Goal: Task Accomplishment & Management: Manage account settings

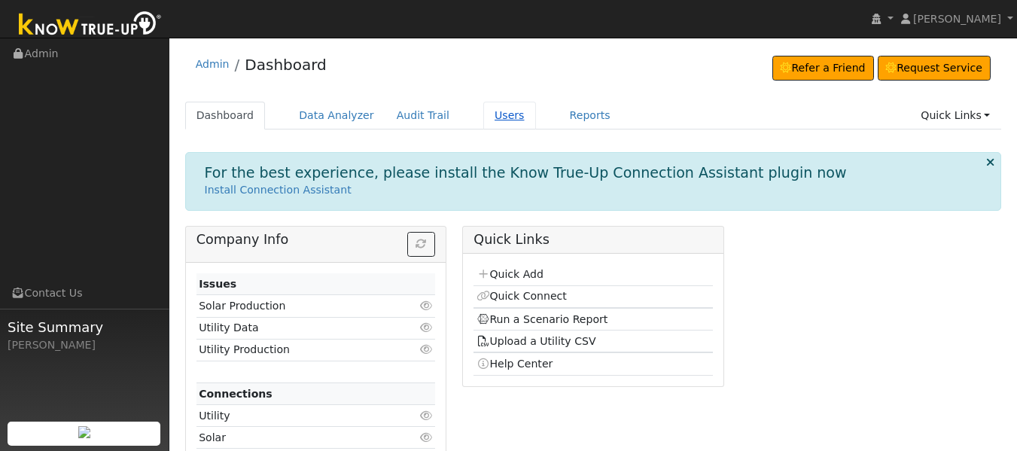
click at [495, 119] on link "Users" at bounding box center [509, 116] width 53 height 28
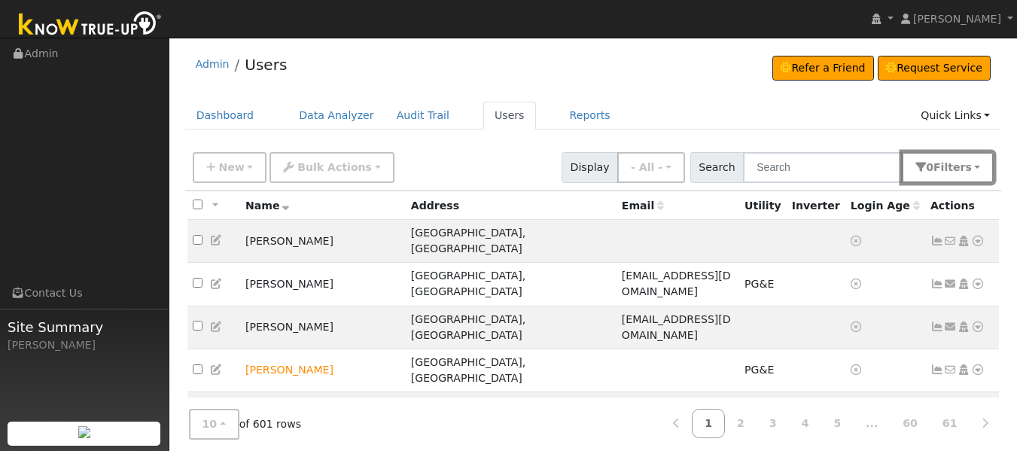
click at [946, 162] on span "Filter s" at bounding box center [953, 167] width 38 height 12
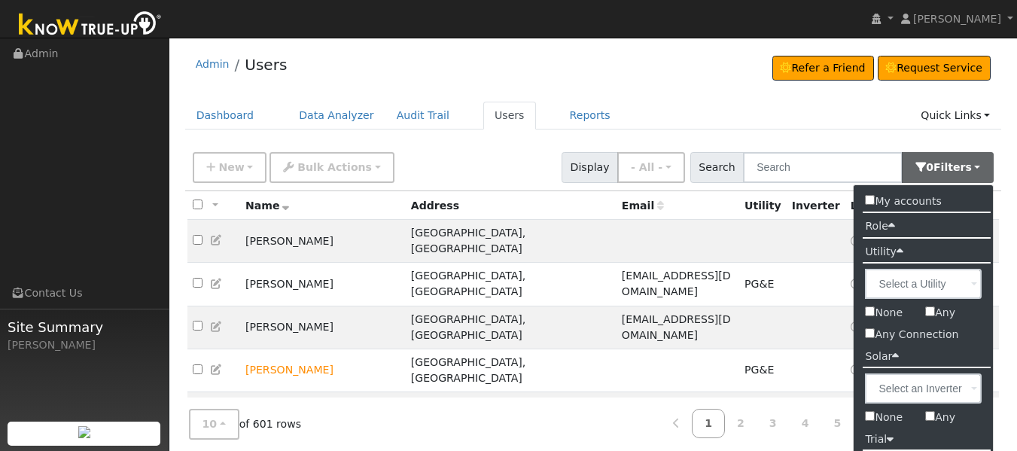
click at [869, 336] on input "Any Connection" at bounding box center [870, 333] width 10 height 10
checkbox input "true"
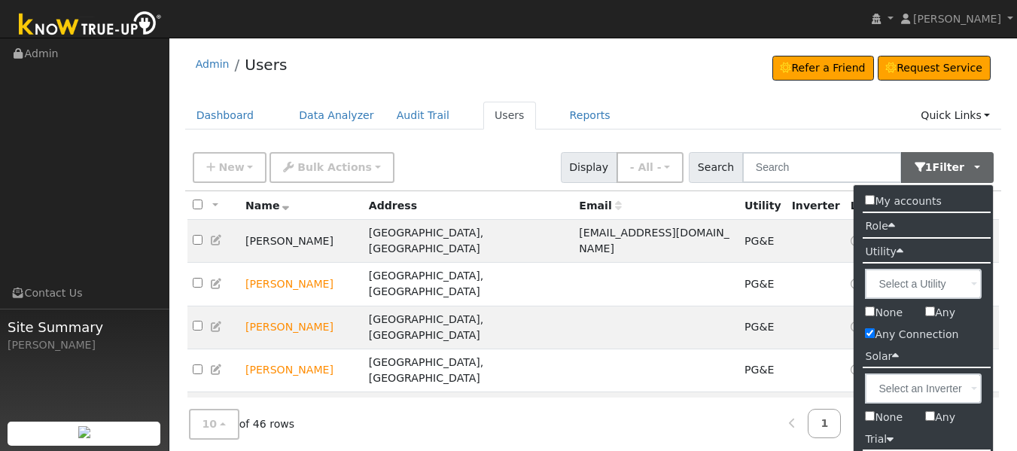
click at [756, 111] on ul "Dashboard Data Analyzer Audit Trail Users Reports Quick Links Quick Add Quick C…" at bounding box center [593, 116] width 817 height 28
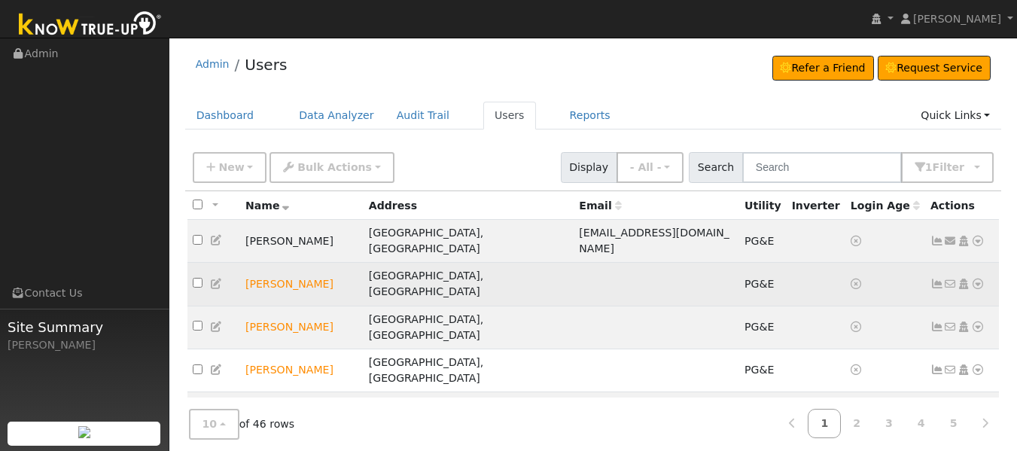
click at [979, 279] on icon at bounding box center [978, 284] width 14 height 11
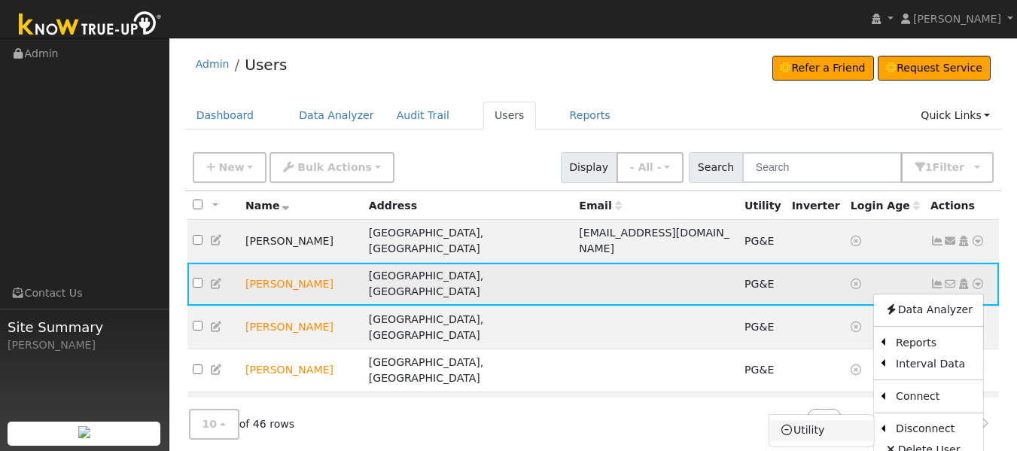
click at [811, 420] on link "Utility" at bounding box center [821, 430] width 105 height 21
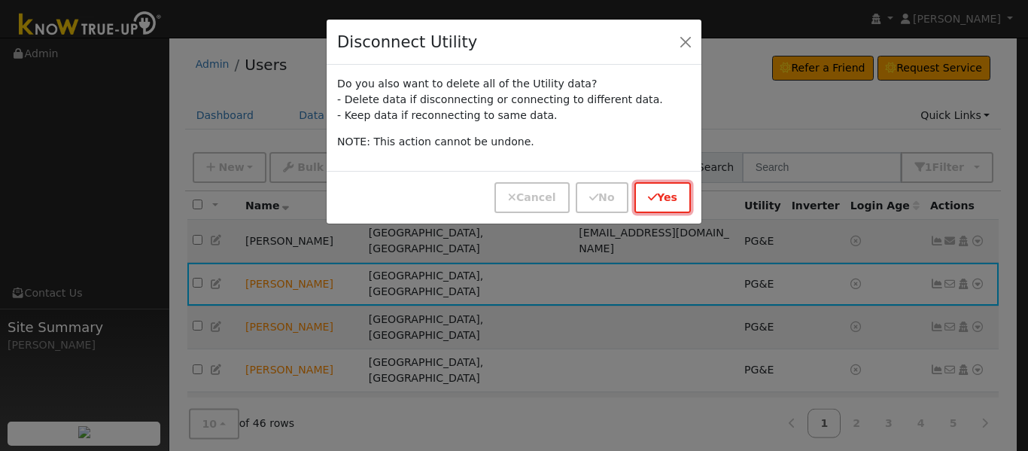
click at [657, 192] on icon "button" at bounding box center [652, 197] width 9 height 11
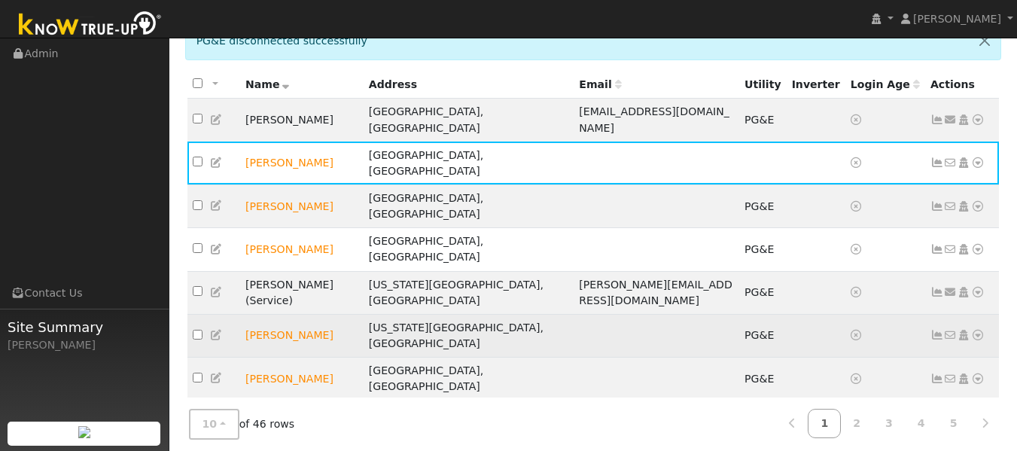
scroll to position [180, 0]
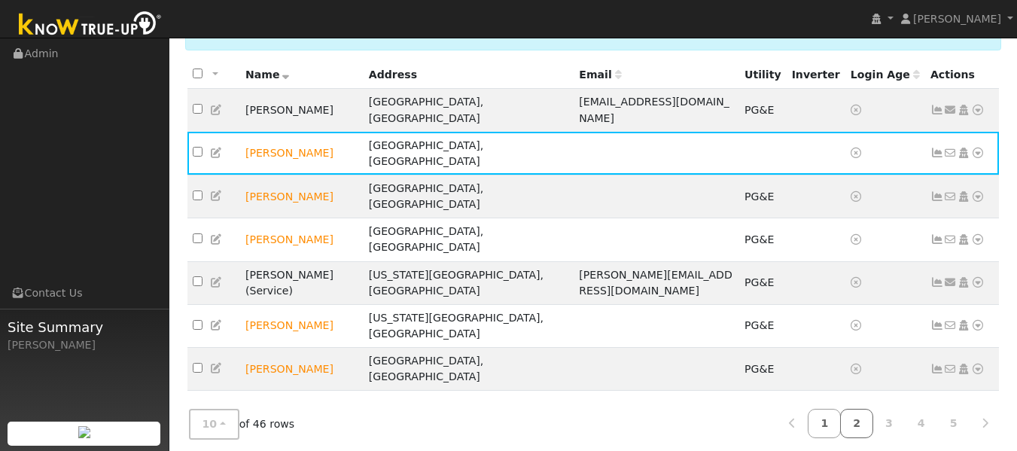
click at [857, 413] on link "2" at bounding box center [856, 423] width 33 height 29
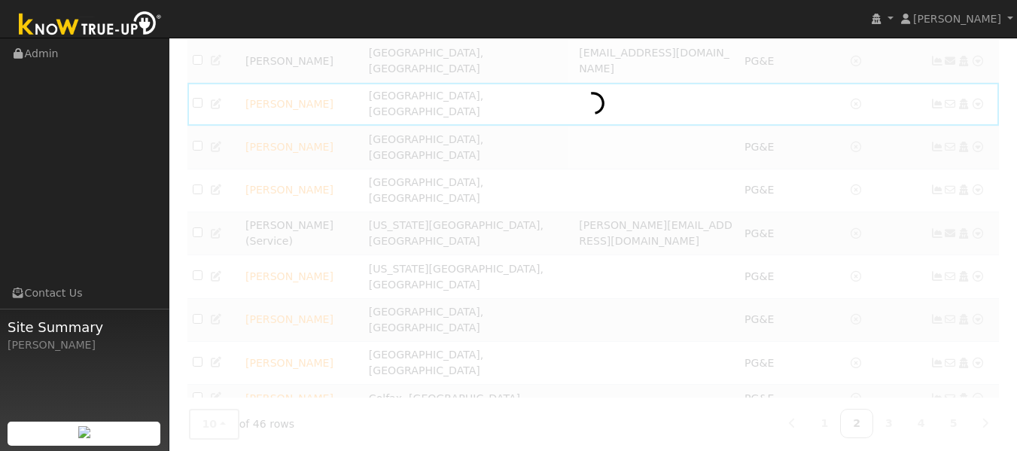
scroll to position [131, 0]
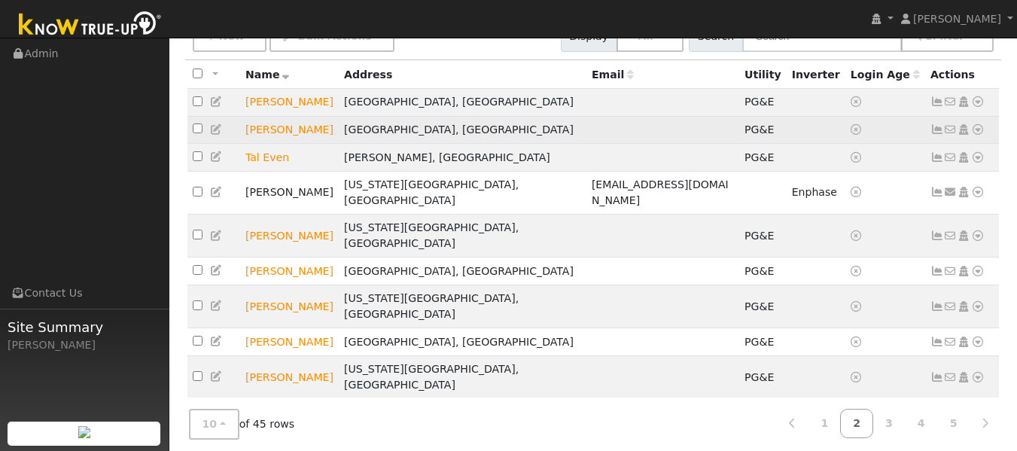
click at [976, 132] on icon at bounding box center [978, 129] width 14 height 11
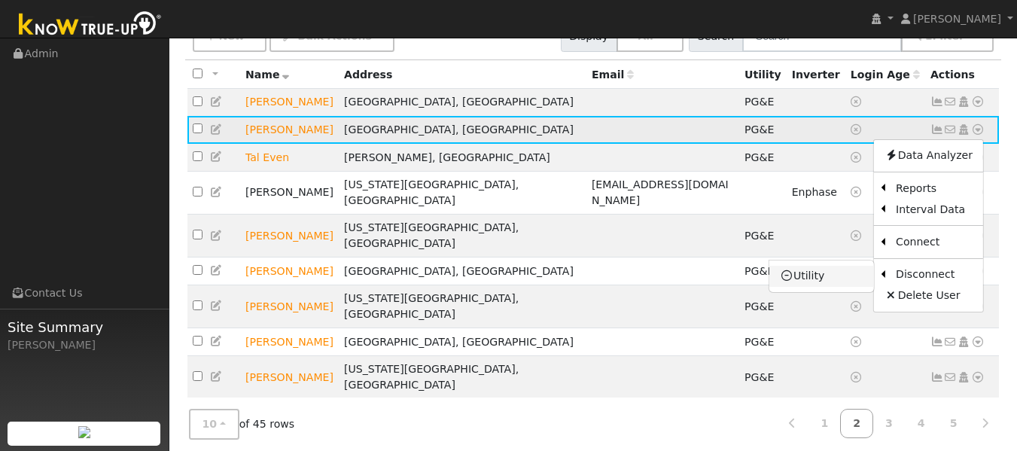
click at [811, 282] on link "Utility" at bounding box center [821, 276] width 105 height 21
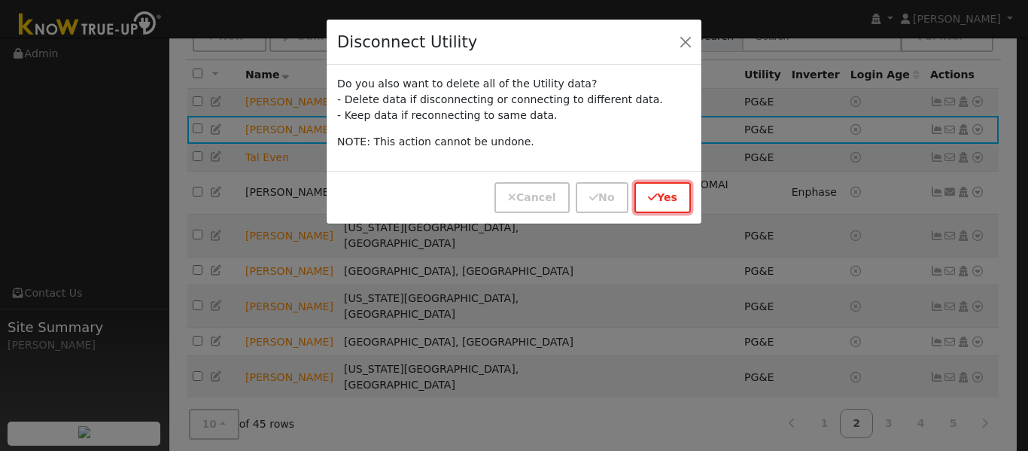
click at [679, 200] on button "Yes" at bounding box center [663, 197] width 56 height 31
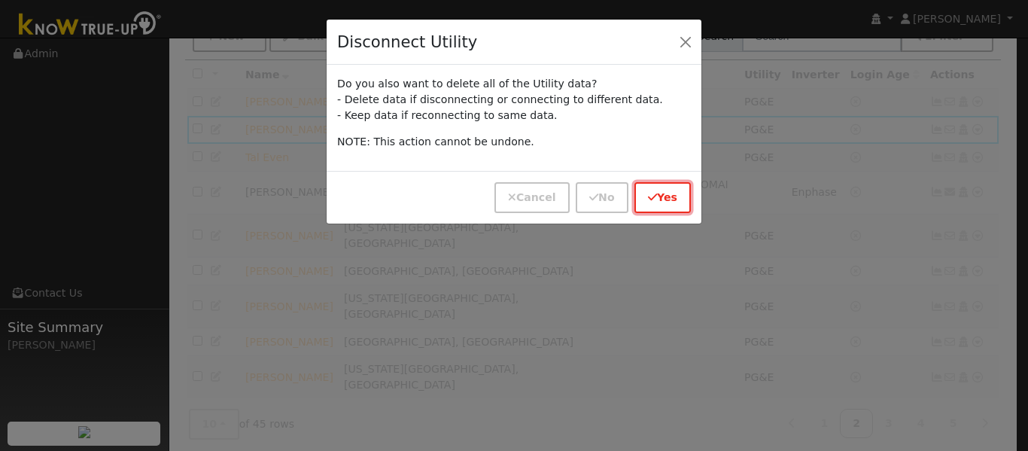
click at [666, 186] on button "Yes" at bounding box center [663, 197] width 56 height 31
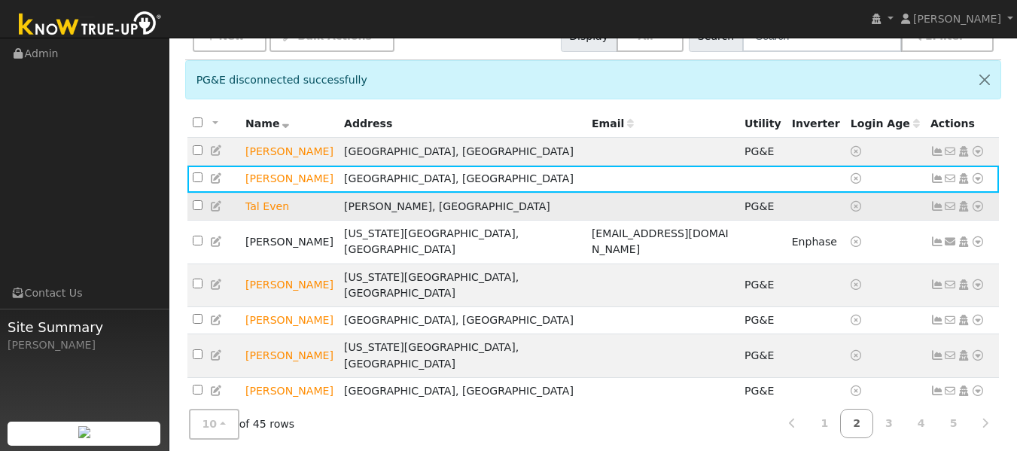
click at [981, 209] on icon at bounding box center [978, 206] width 14 height 11
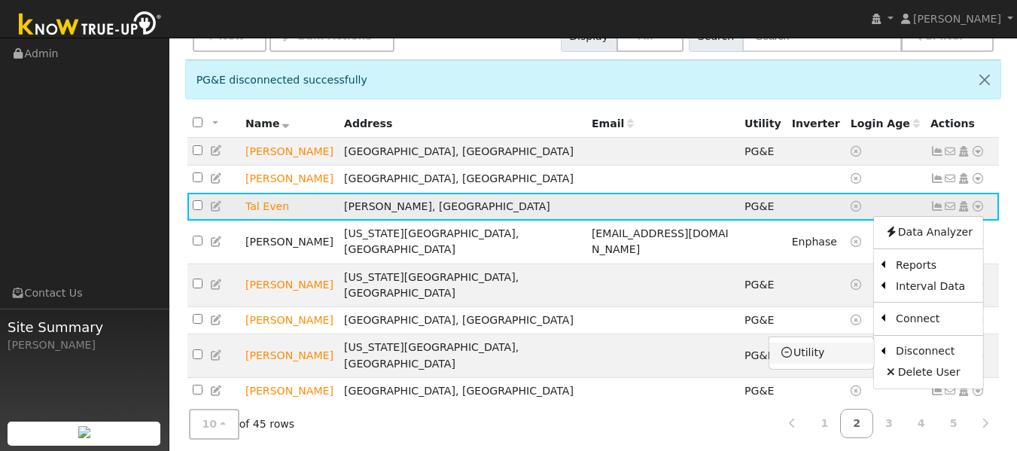
click at [800, 357] on link "Utility" at bounding box center [821, 353] width 105 height 21
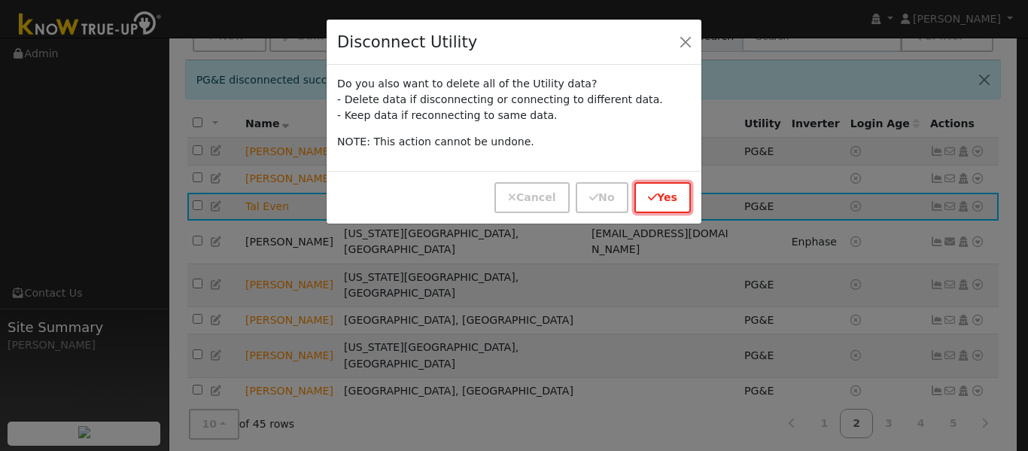
click at [665, 196] on button "Yes" at bounding box center [663, 197] width 56 height 31
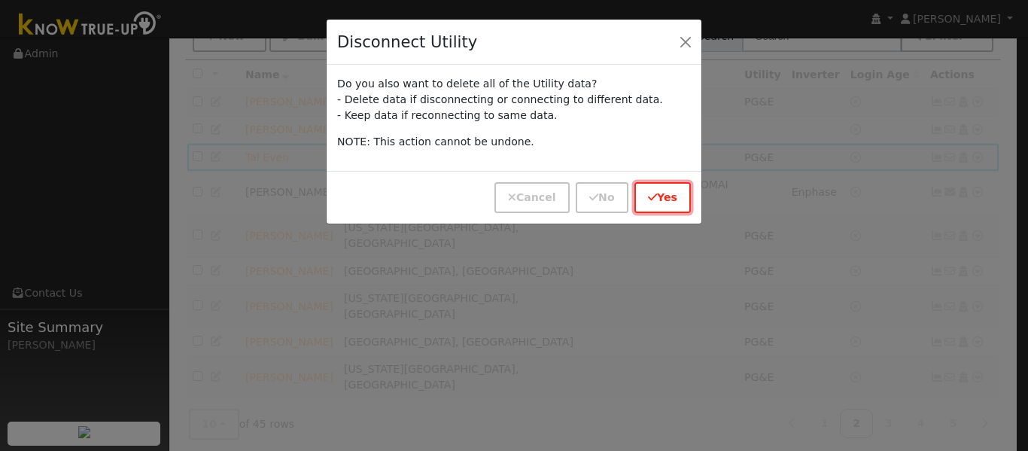
click at [665, 196] on button "Yes" at bounding box center [663, 197] width 56 height 31
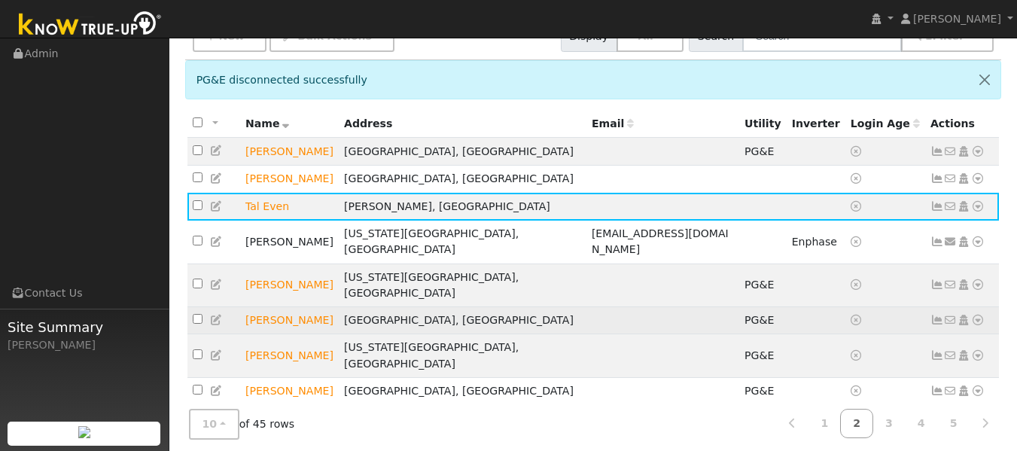
click at [980, 315] on icon at bounding box center [978, 320] width 14 height 11
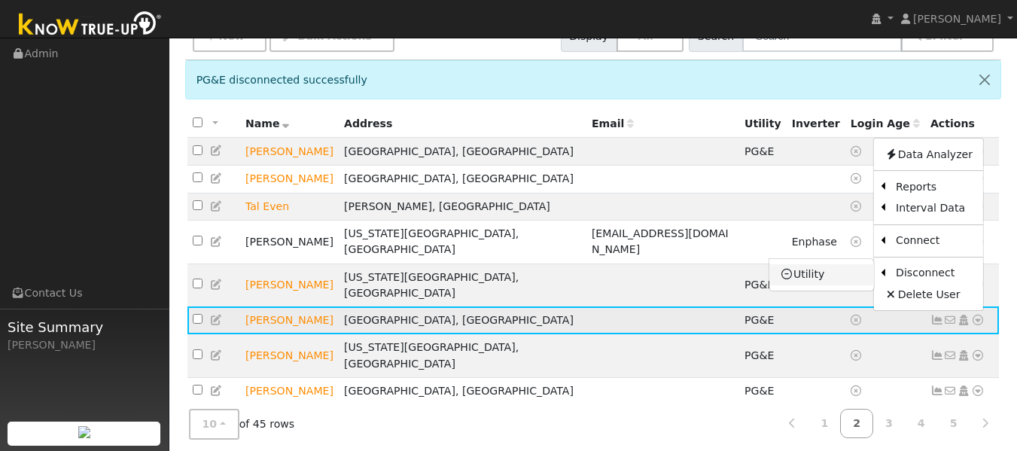
click at [811, 264] on link "Utility" at bounding box center [821, 274] width 105 height 21
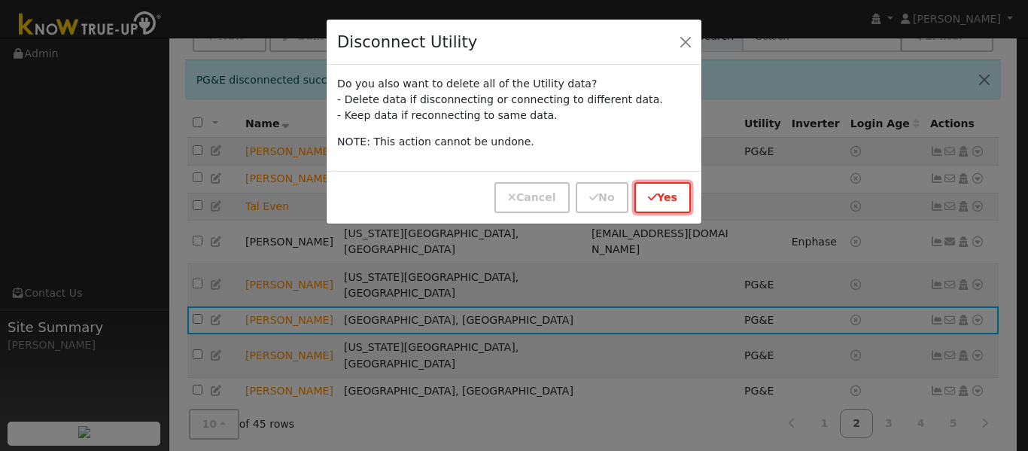
click at [653, 200] on icon "button" at bounding box center [652, 197] width 9 height 11
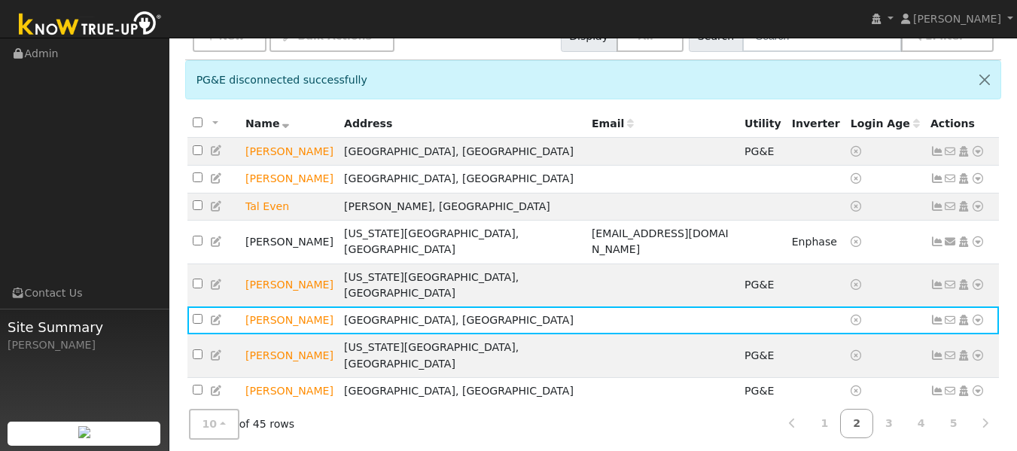
click at [982, 421] on icon at bounding box center [978, 426] width 14 height 11
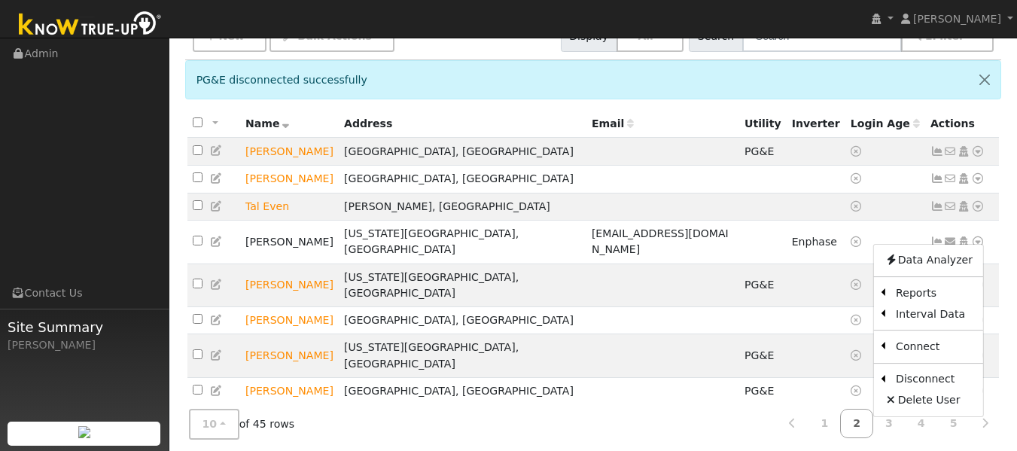
click at [0, 0] on icon at bounding box center [0, 0] width 0 height 0
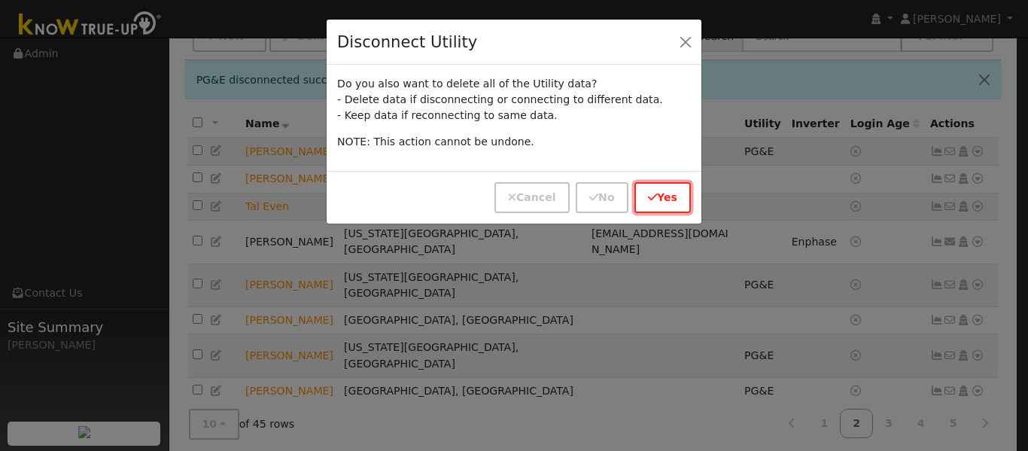
click at [665, 183] on button "Yes" at bounding box center [663, 197] width 56 height 31
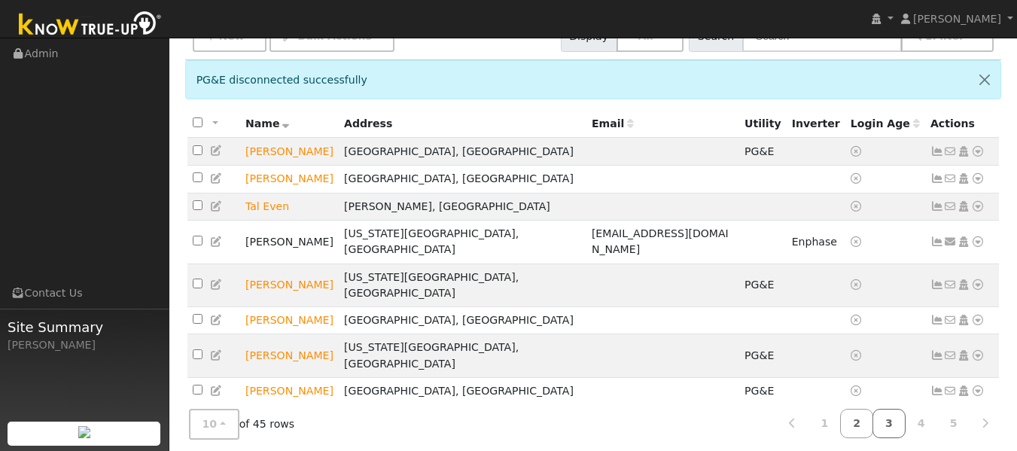
click at [894, 429] on link "3" at bounding box center [889, 423] width 33 height 29
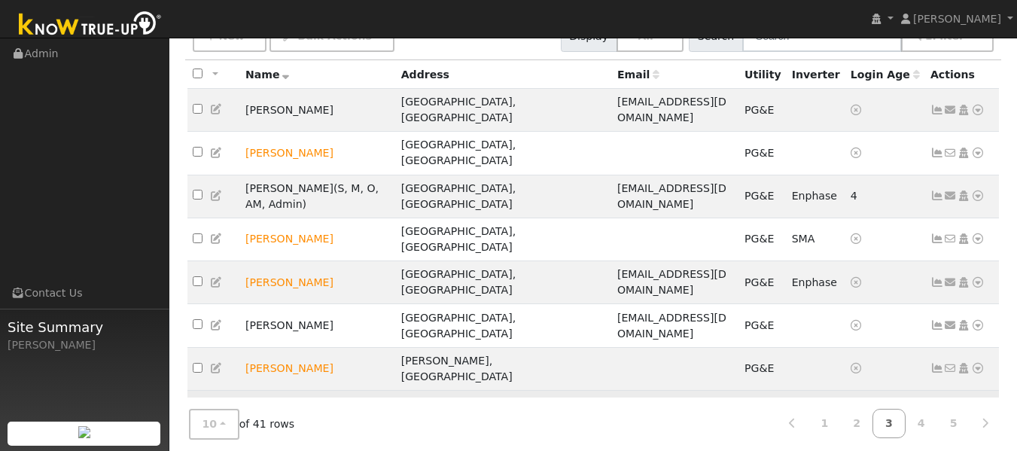
drag, startPoint x: 318, startPoint y: 306, endPoint x: 232, endPoint y: 309, distance: 86.6
click at [232, 391] on tr "Daphne Schmitt Grass Valley, CA PG&E No email address Send Email... Copy a Link…" at bounding box center [593, 412] width 812 height 43
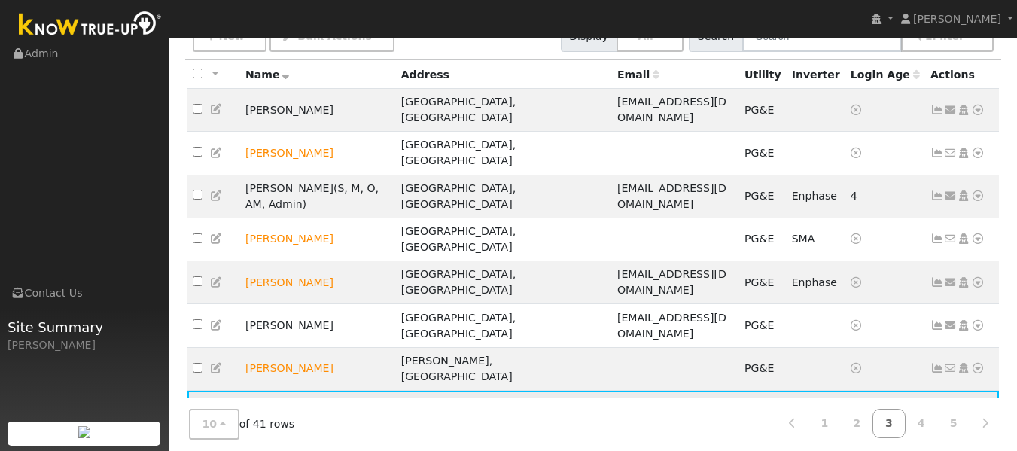
copy tr "Daphne Schmit"
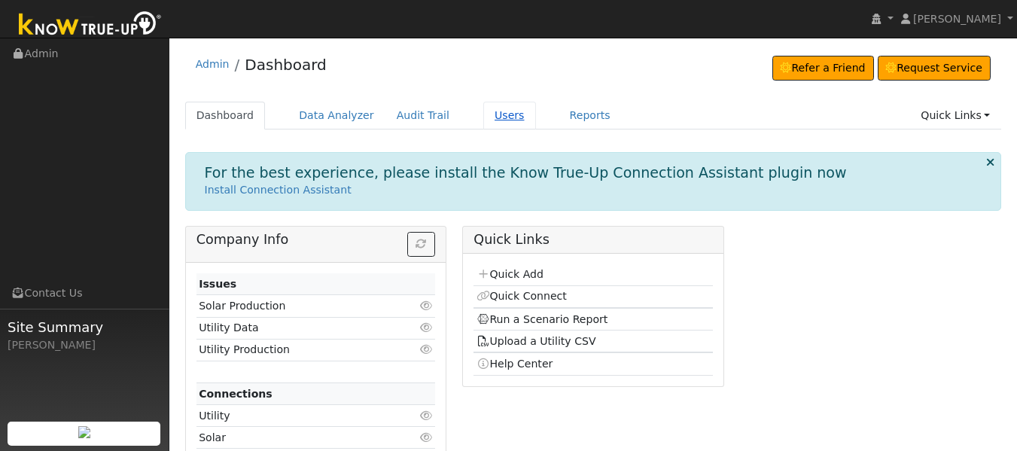
click at [496, 124] on link "Users" at bounding box center [509, 116] width 53 height 28
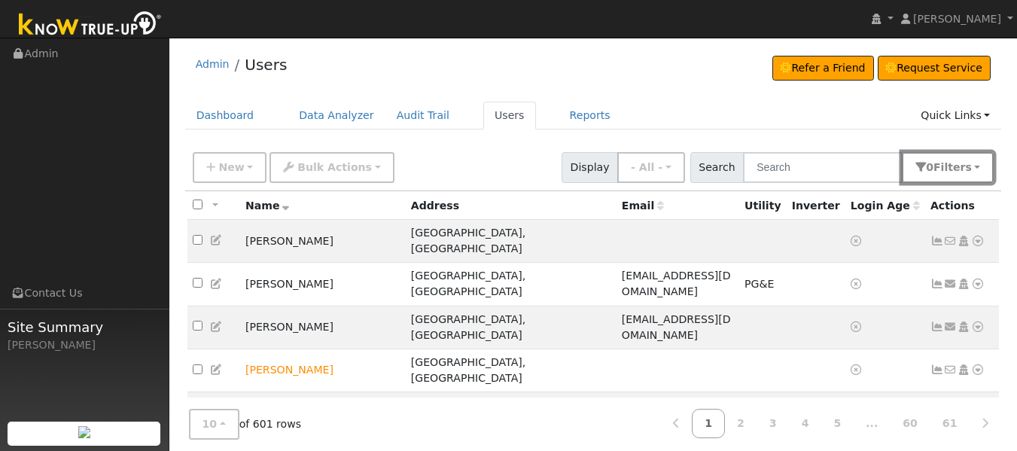
click at [958, 166] on span "Filter s" at bounding box center [953, 167] width 38 height 12
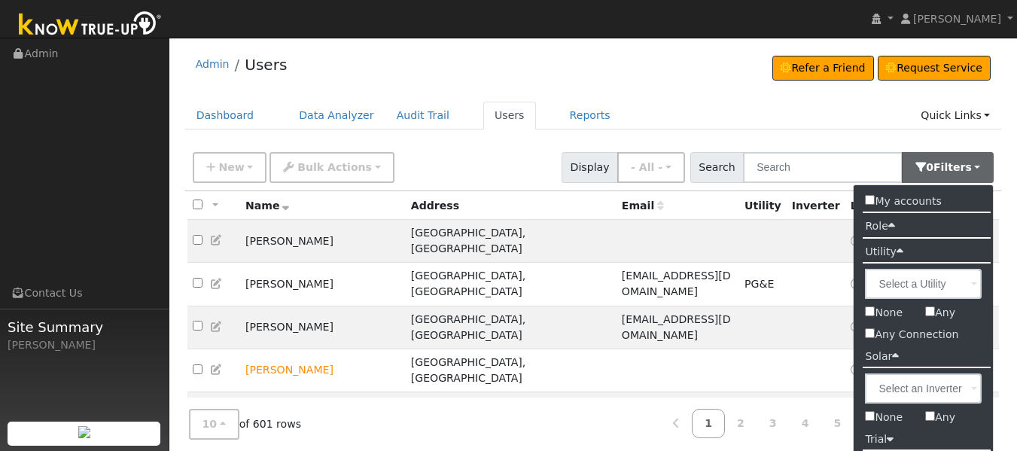
click at [876, 342] on label "Any Connection" at bounding box center [923, 335] width 139 height 22
click at [875, 338] on input "Any Connection" at bounding box center [870, 333] width 10 height 10
checkbox input "true"
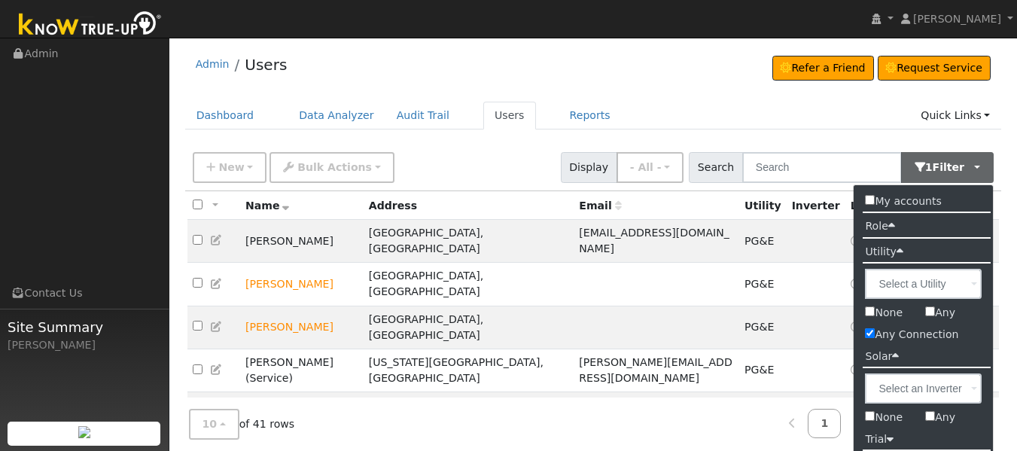
click at [688, 429] on div "10 10 25 50 100 of 41 rows 1 2 3 4 5" at bounding box center [593, 424] width 817 height 53
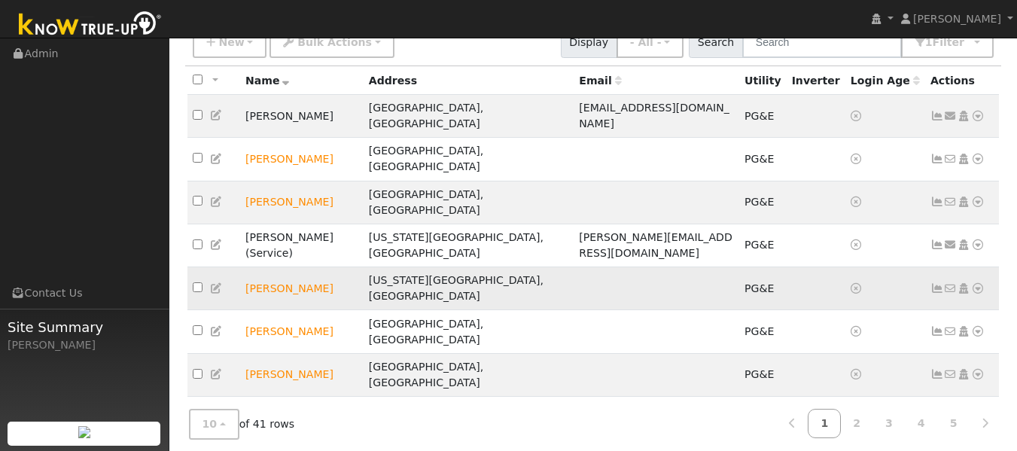
scroll to position [131, 0]
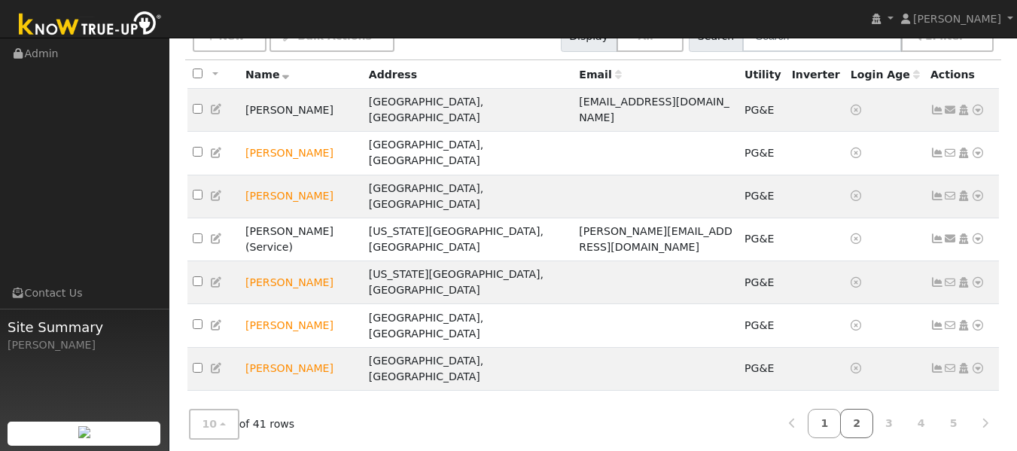
click at [867, 419] on link "2" at bounding box center [856, 423] width 33 height 29
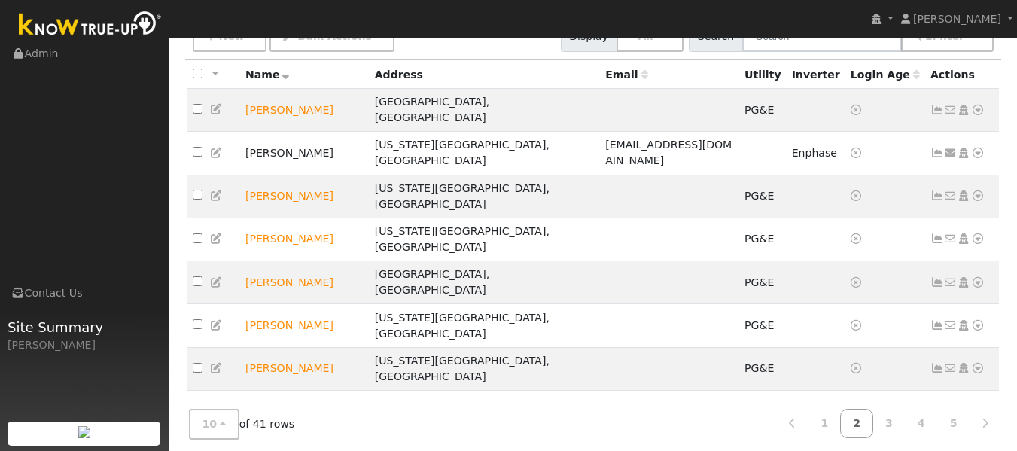
drag, startPoint x: 307, startPoint y: 333, endPoint x: 246, endPoint y: 338, distance: 61.2
click at [246, 434] on td "[PERSON_NAME]" at bounding box center [304, 455] width 129 height 43
copy td "[PERSON_NAME]"
drag, startPoint x: 317, startPoint y: 366, endPoint x: 243, endPoint y: 376, distance: 74.4
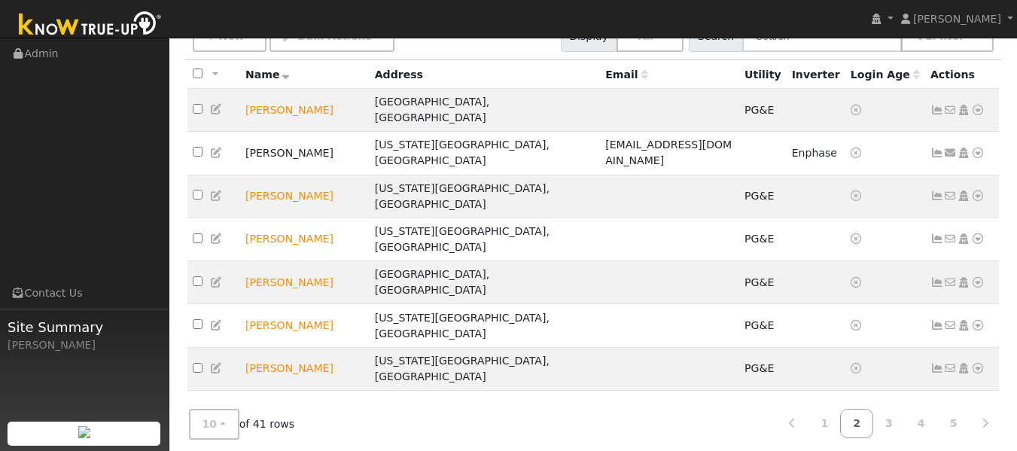
copy td "[PERSON_NAME]"
click at [898, 418] on link "3" at bounding box center [889, 423] width 33 height 29
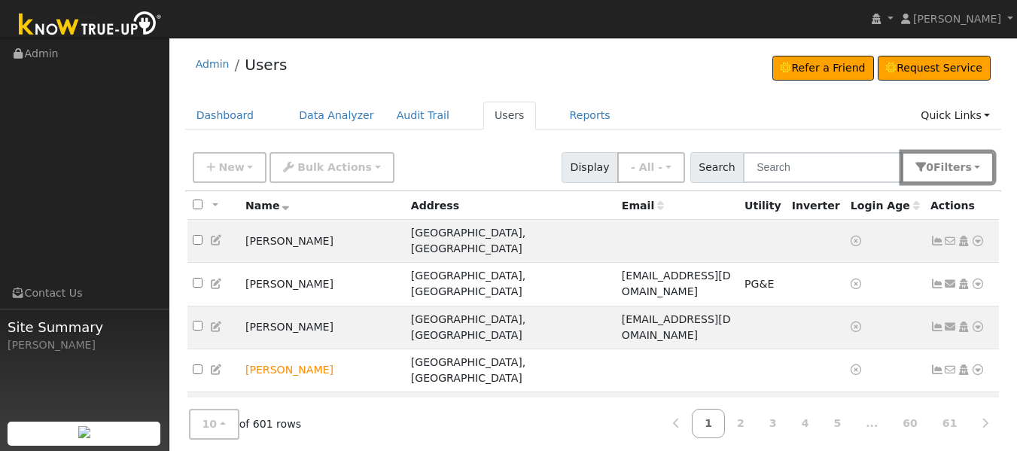
click at [976, 173] on button "0 Filter s" at bounding box center [948, 167] width 92 height 31
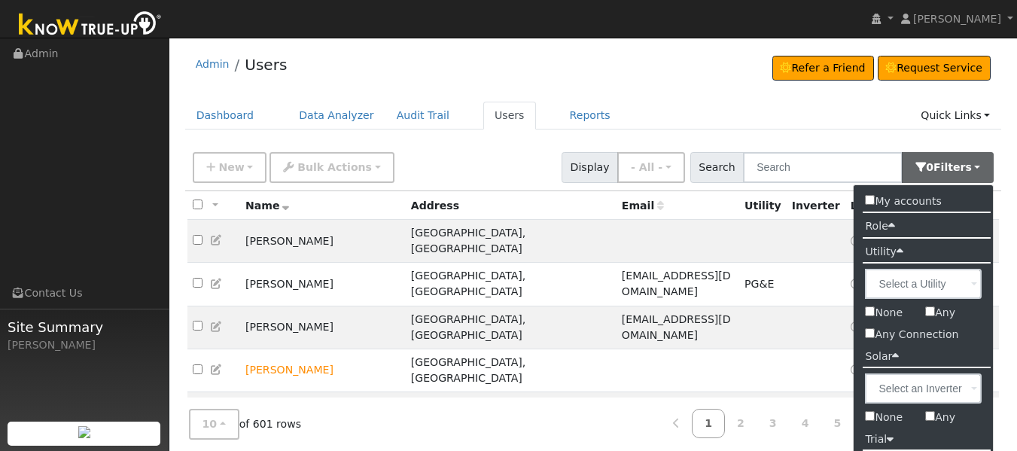
click at [868, 337] on input "Any Connection" at bounding box center [870, 333] width 10 height 10
checkbox input "true"
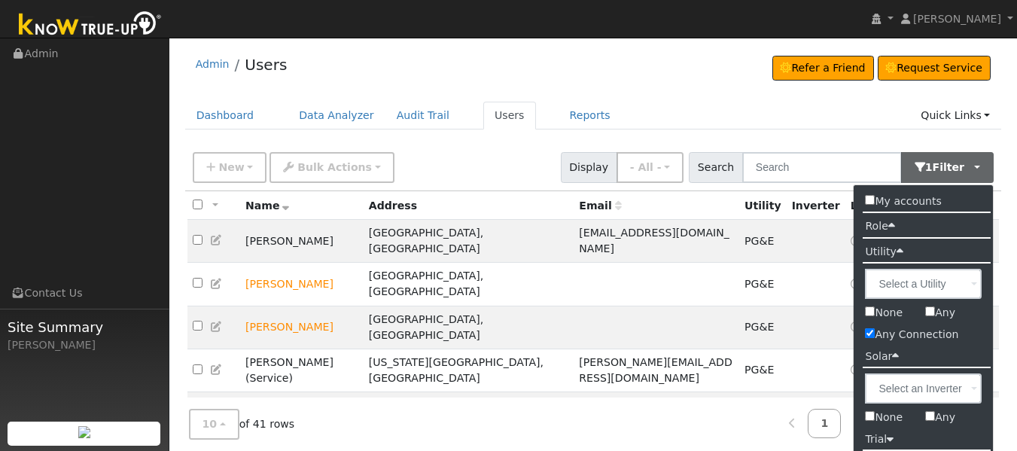
click at [706, 428] on div "10 10 25 50 100 of 41 rows 1 2 3 4 5" at bounding box center [593, 424] width 817 height 53
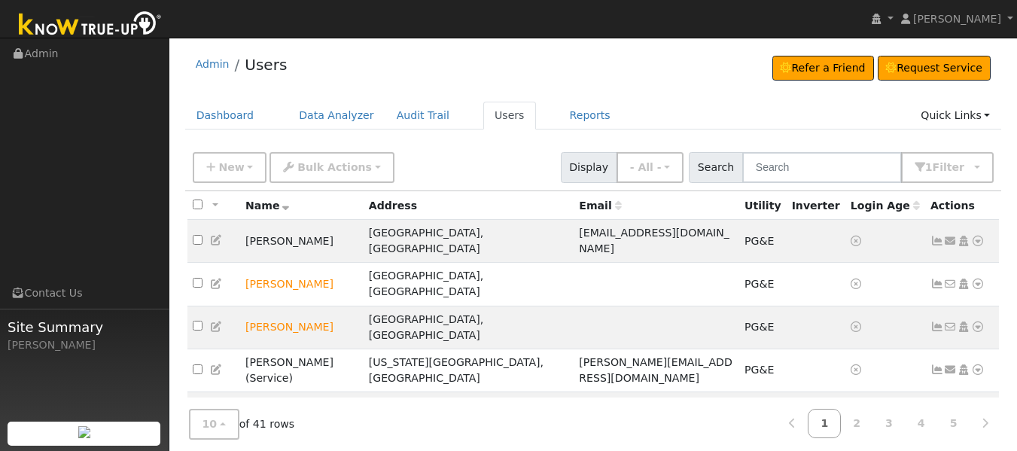
click at [857, 428] on link "2" at bounding box center [856, 423] width 33 height 29
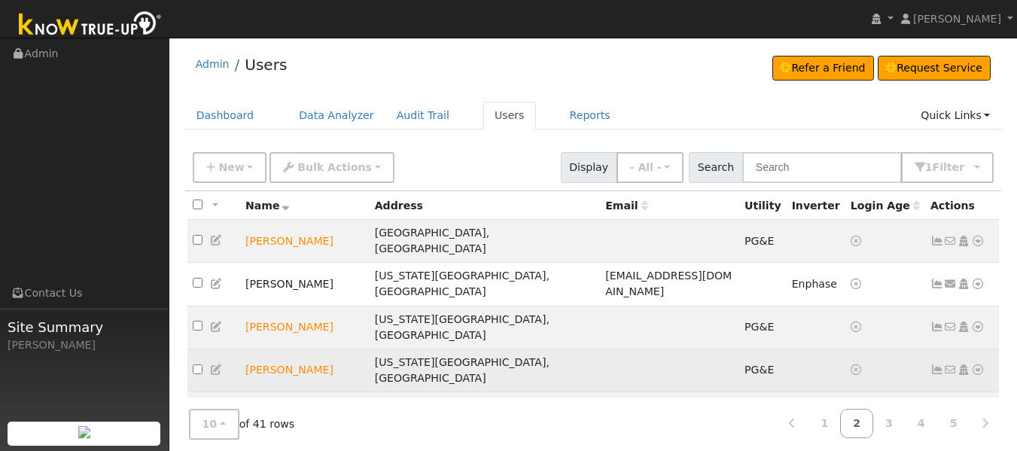
click at [979, 364] on icon at bounding box center [978, 369] width 14 height 11
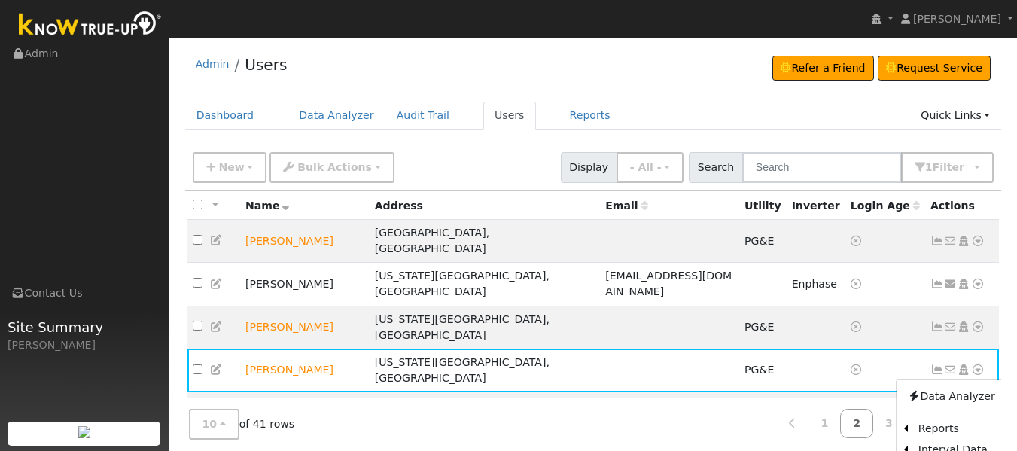
click at [679, 423] on div "10 10 25 50 100 of 41 rows 1 2 3 4 5" at bounding box center [593, 424] width 817 height 53
click at [885, 419] on link "3" at bounding box center [889, 423] width 33 height 29
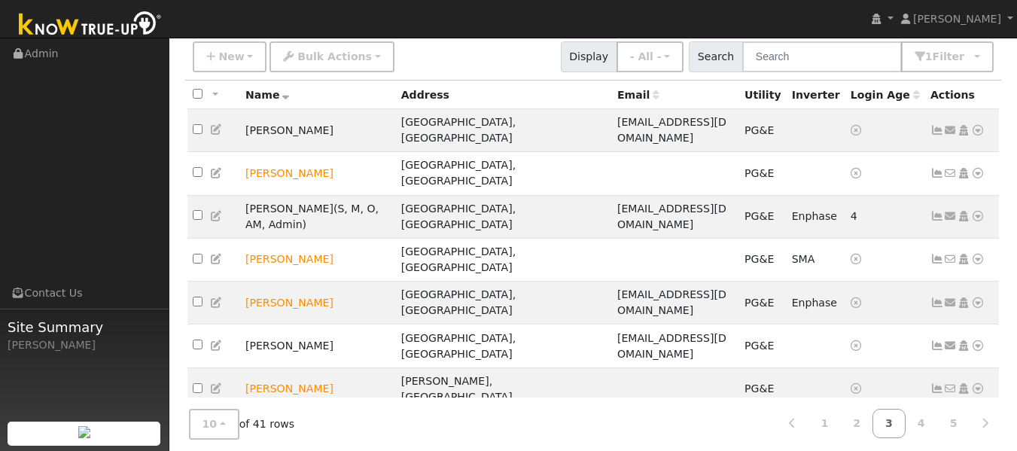
scroll to position [131, 0]
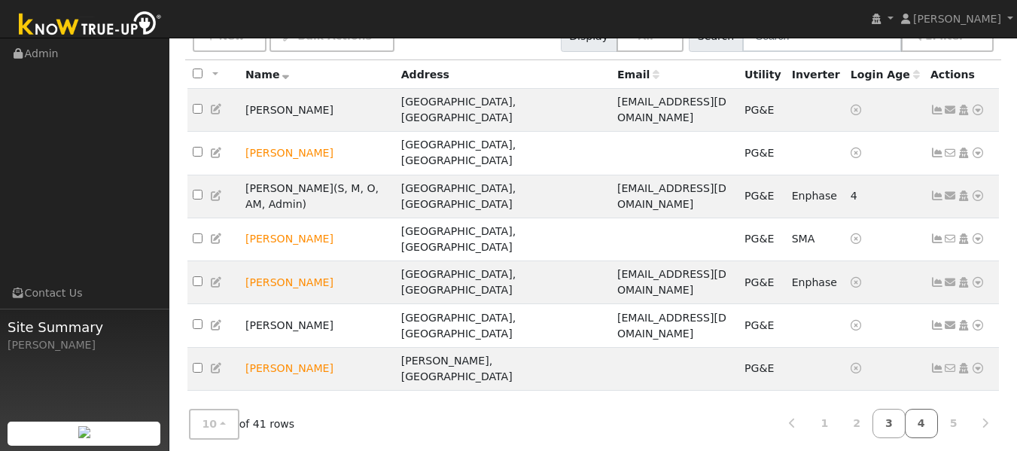
click at [924, 414] on link "4" at bounding box center [921, 423] width 33 height 29
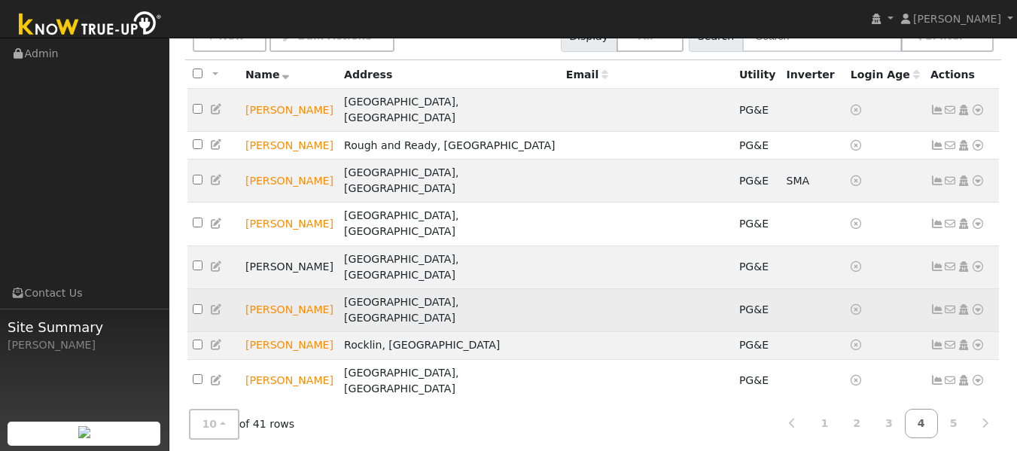
click at [934, 304] on icon at bounding box center [938, 309] width 14 height 11
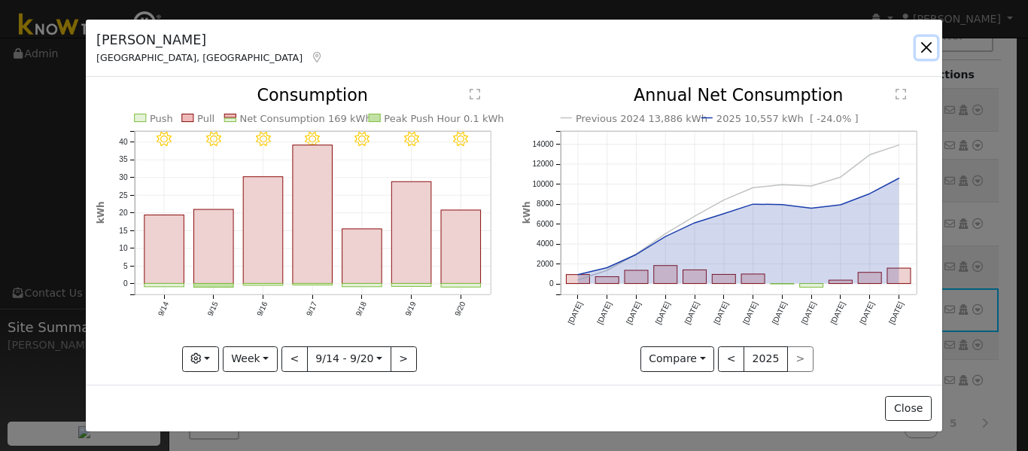
click at [928, 45] on button "button" at bounding box center [926, 47] width 21 height 21
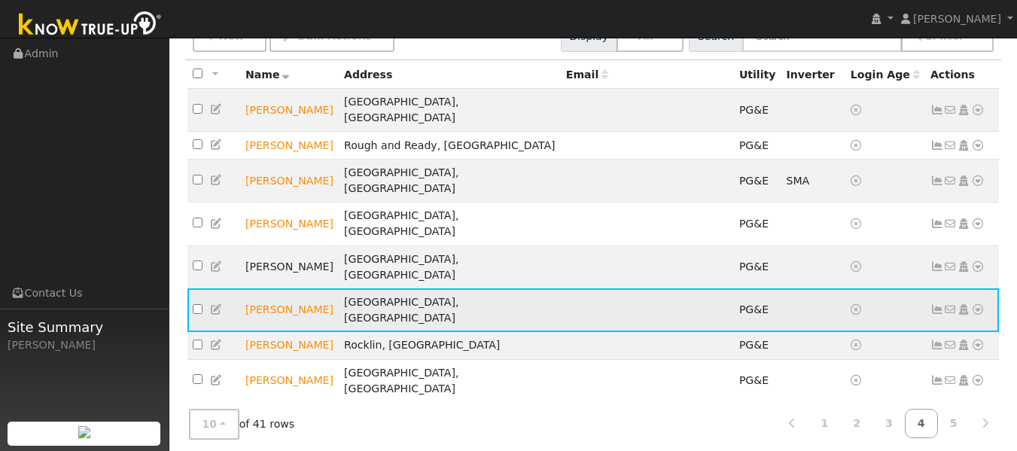
click at [979, 304] on icon at bounding box center [978, 309] width 14 height 11
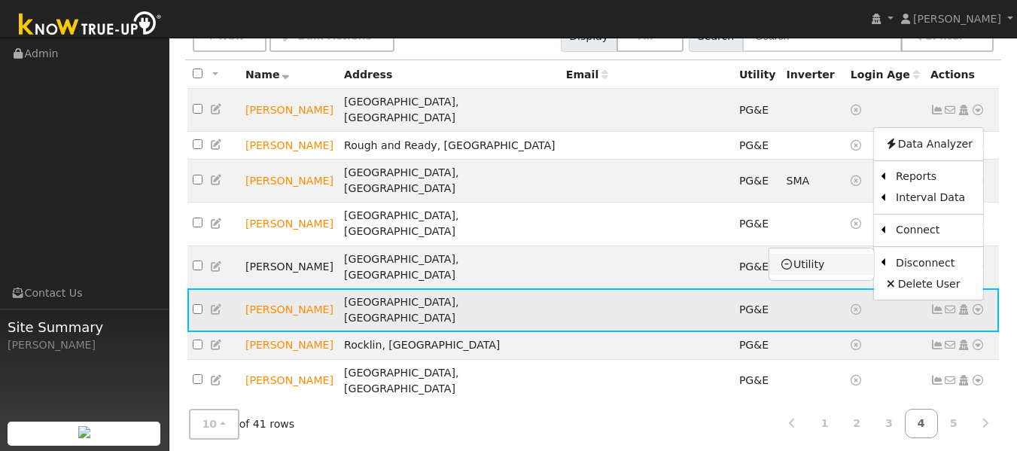
click at [821, 254] on link "Utility" at bounding box center [821, 264] width 105 height 21
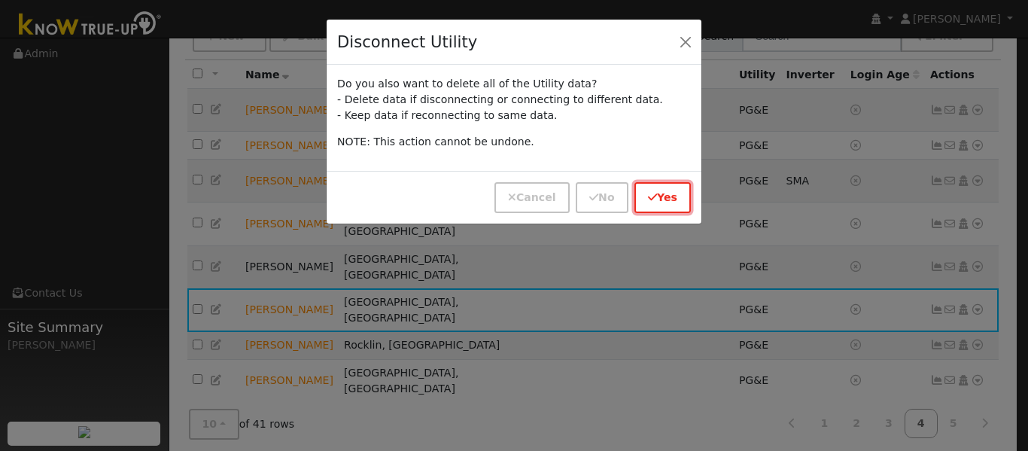
click at [664, 194] on button "Yes" at bounding box center [663, 197] width 56 height 31
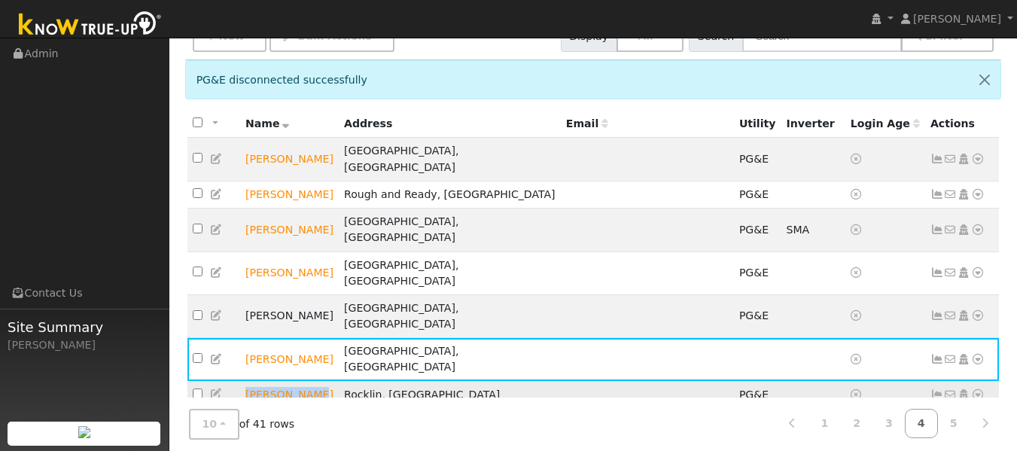
drag, startPoint x: 310, startPoint y: 325, endPoint x: 241, endPoint y: 324, distance: 69.3
click at [241, 381] on td "[PERSON_NAME]" at bounding box center [289, 395] width 99 height 28
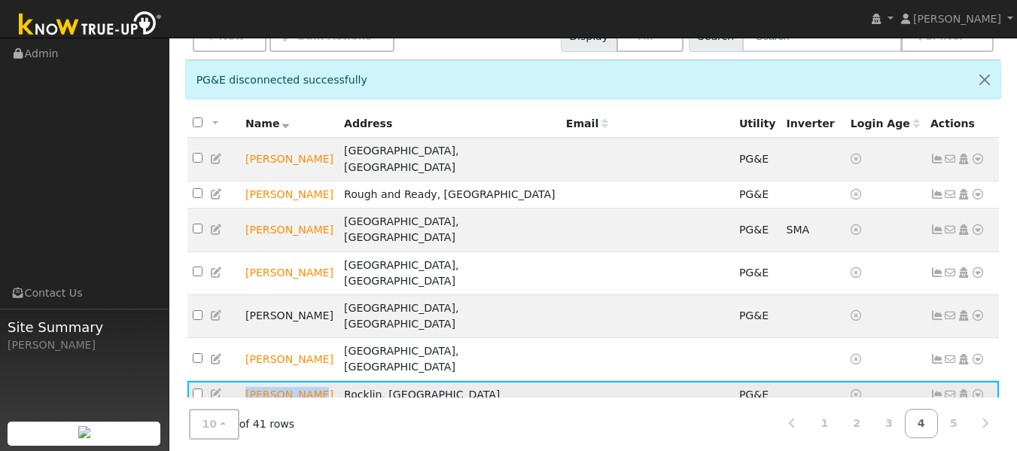
copy td "[PERSON_NAME]"
click at [980, 112] on th "Actions" at bounding box center [962, 124] width 75 height 28
click at [981, 389] on icon at bounding box center [978, 394] width 14 height 11
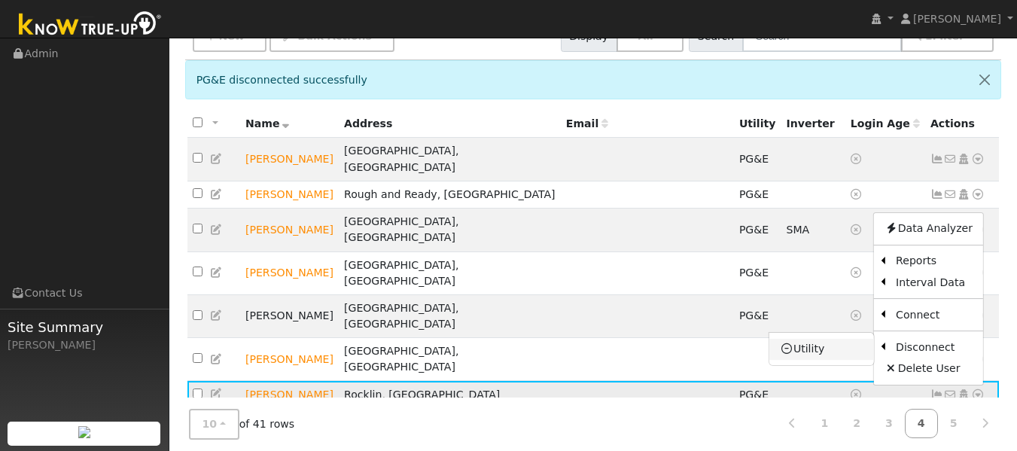
click at [816, 339] on link "Utility" at bounding box center [821, 349] width 105 height 21
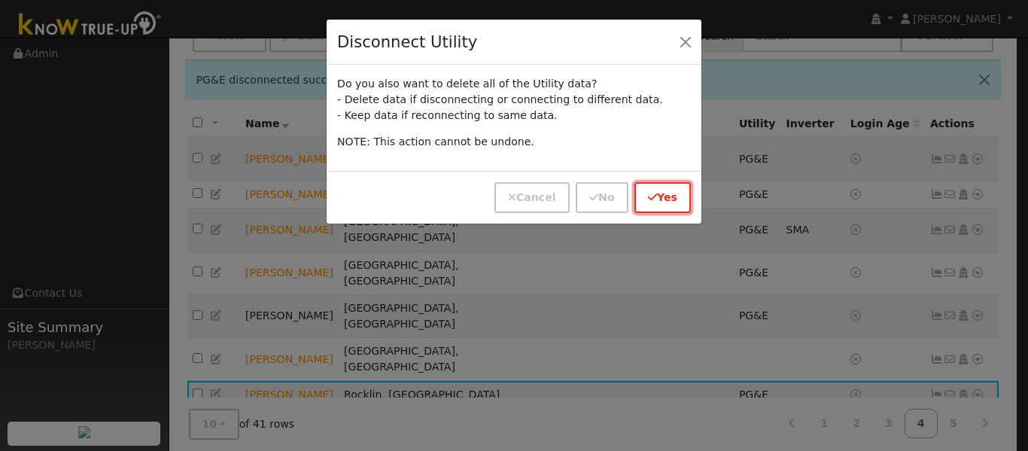
click at [656, 193] on icon "button" at bounding box center [652, 197] width 9 height 11
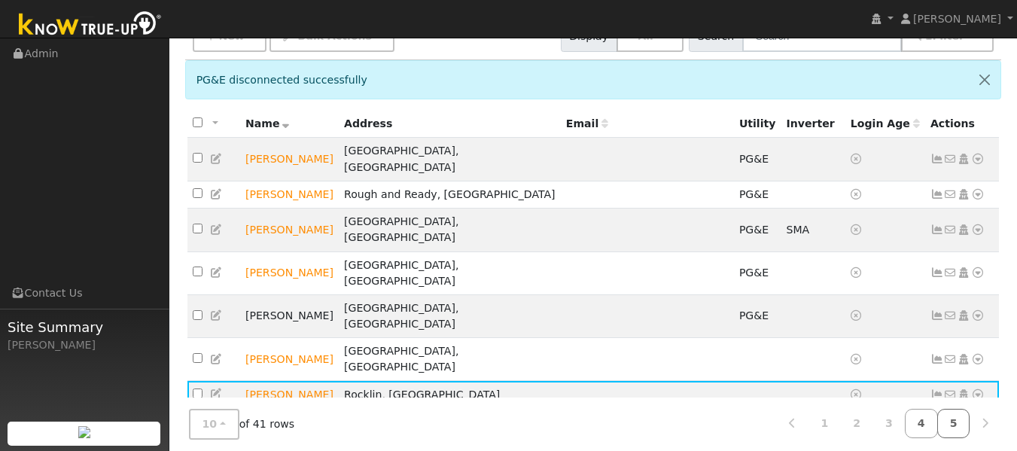
click at [955, 421] on link "5" at bounding box center [953, 423] width 33 height 29
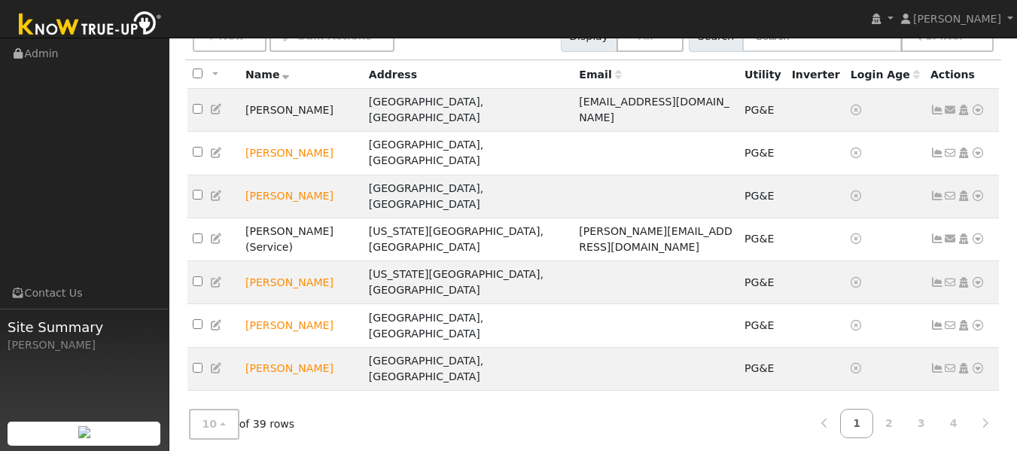
click at [867, 420] on link "1" at bounding box center [856, 423] width 33 height 29
click at [893, 415] on link "2" at bounding box center [889, 423] width 33 height 29
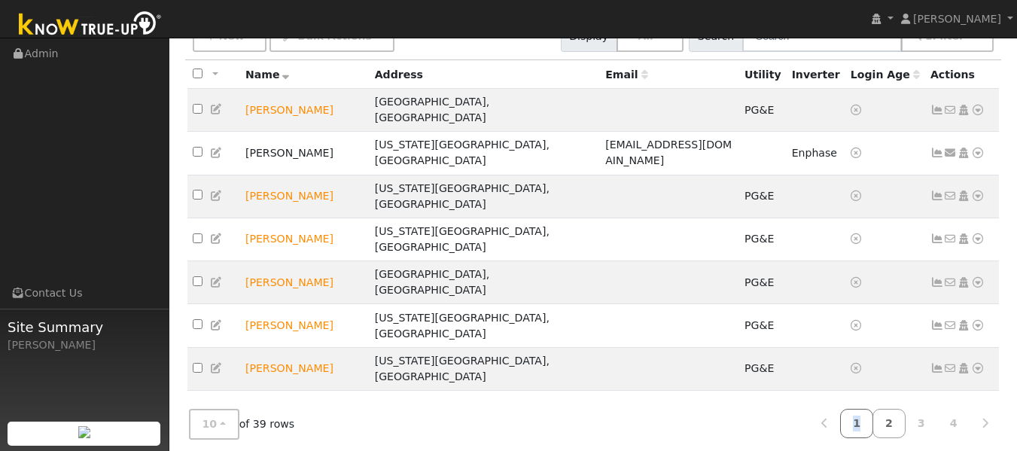
click at [864, 417] on link "1" at bounding box center [856, 423] width 33 height 29
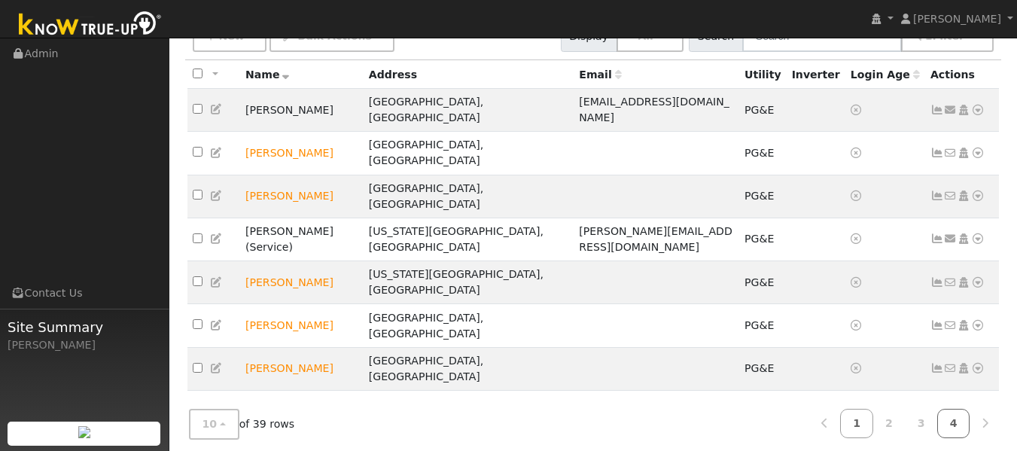
click at [955, 416] on link "4" at bounding box center [953, 423] width 33 height 29
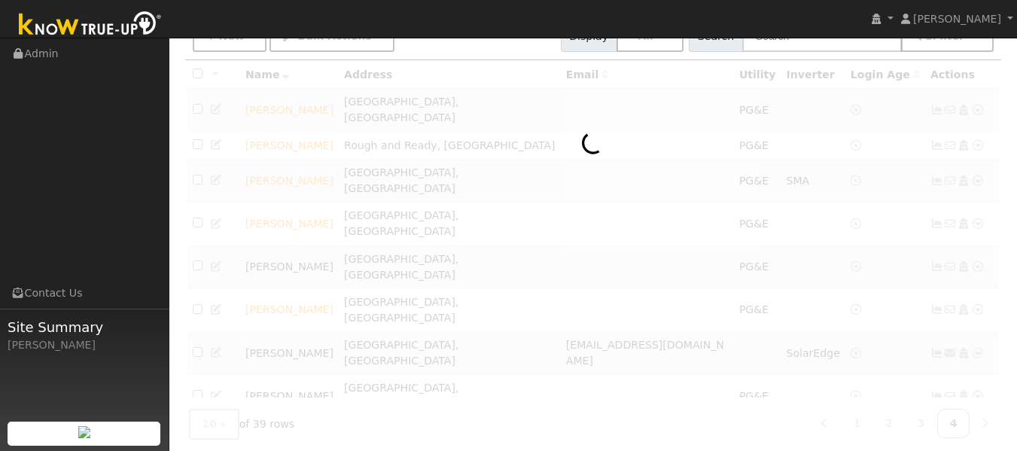
scroll to position [102, 0]
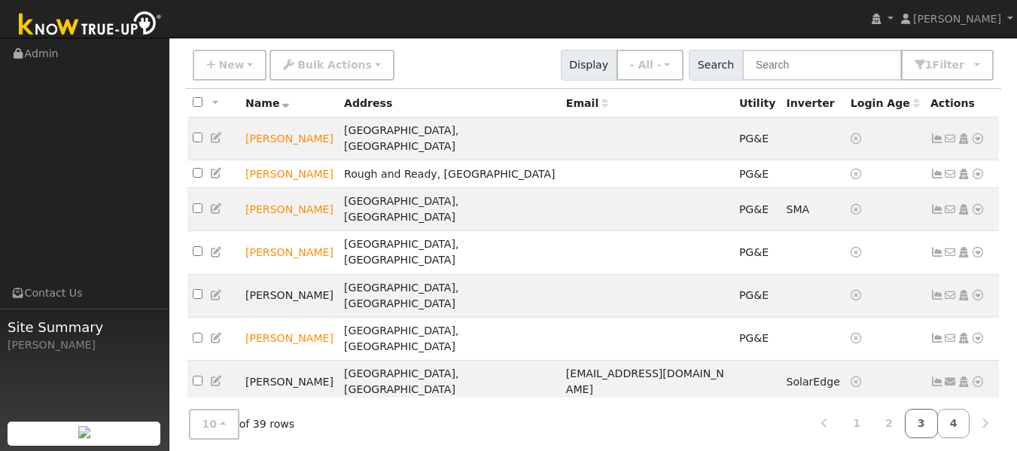
click at [934, 420] on link "3" at bounding box center [921, 423] width 33 height 29
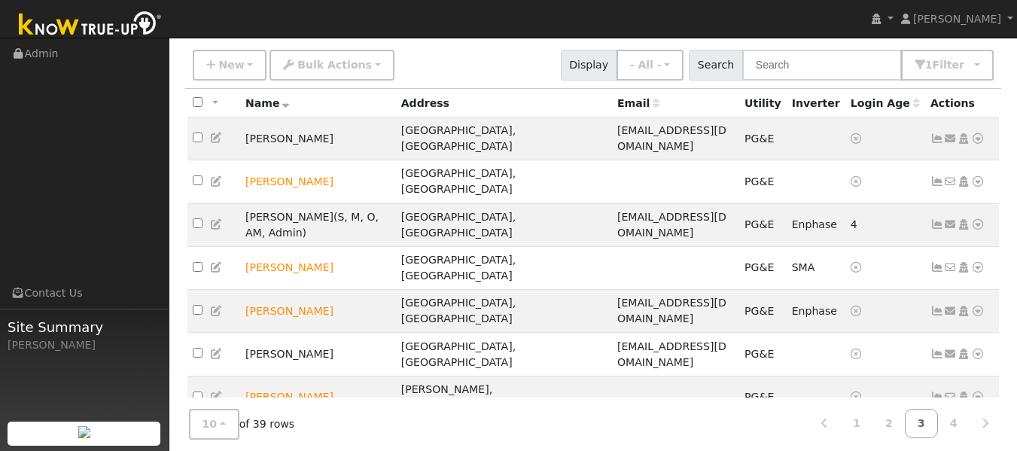
scroll to position [131, 0]
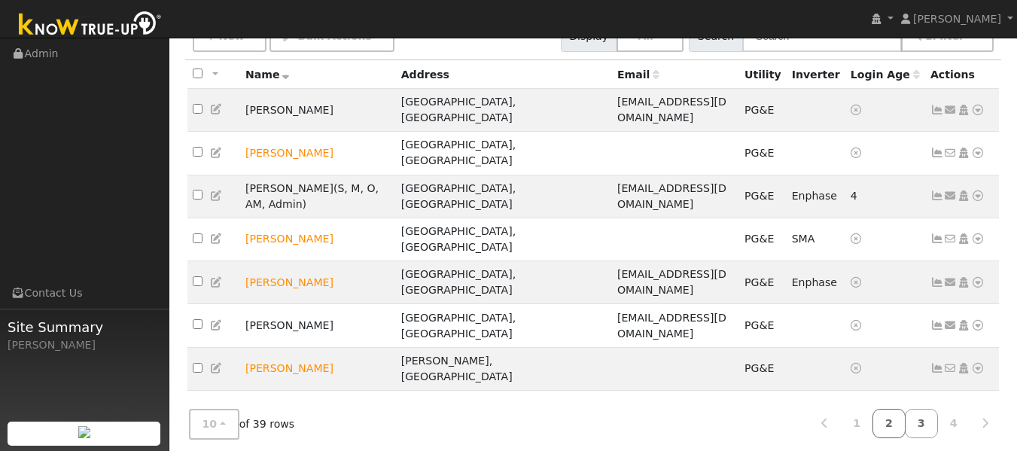
click at [897, 420] on link "2" at bounding box center [889, 423] width 33 height 29
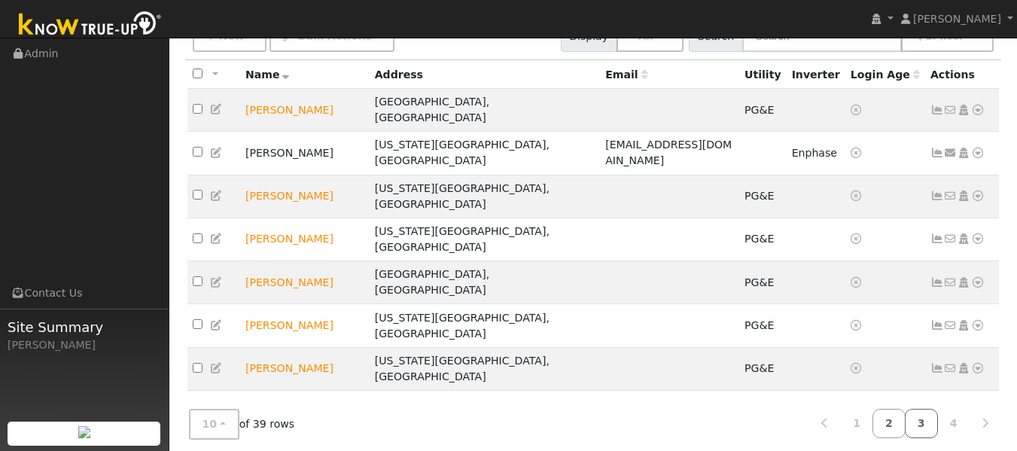
click at [920, 416] on link "3" at bounding box center [921, 423] width 33 height 29
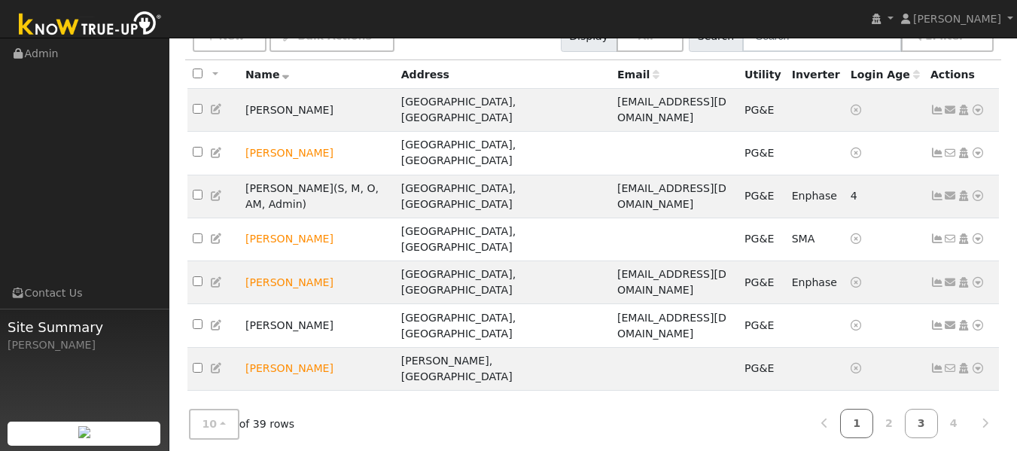
click at [861, 417] on link "1" at bounding box center [856, 423] width 33 height 29
